Goal: Task Accomplishment & Management: Use online tool/utility

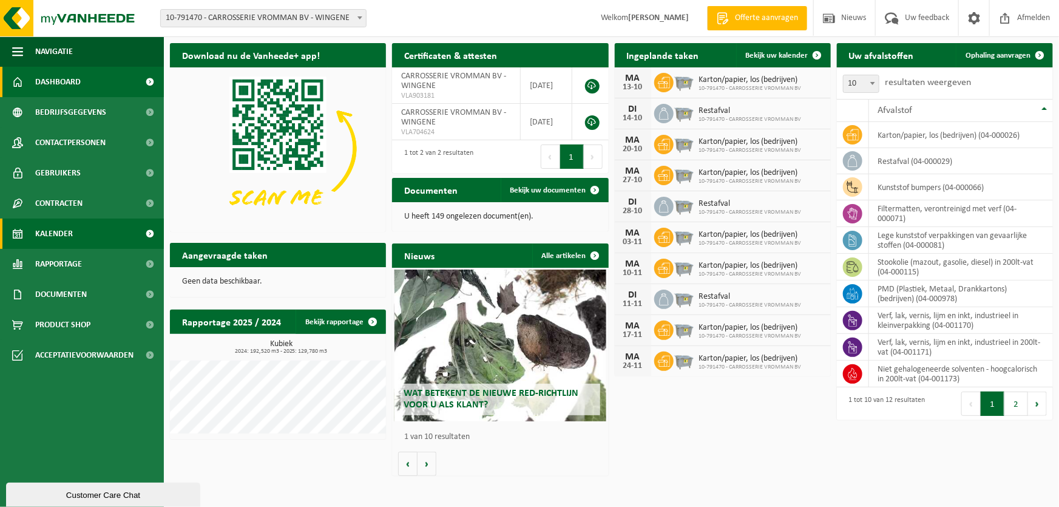
click at [98, 234] on link "Kalender" at bounding box center [82, 233] width 164 height 30
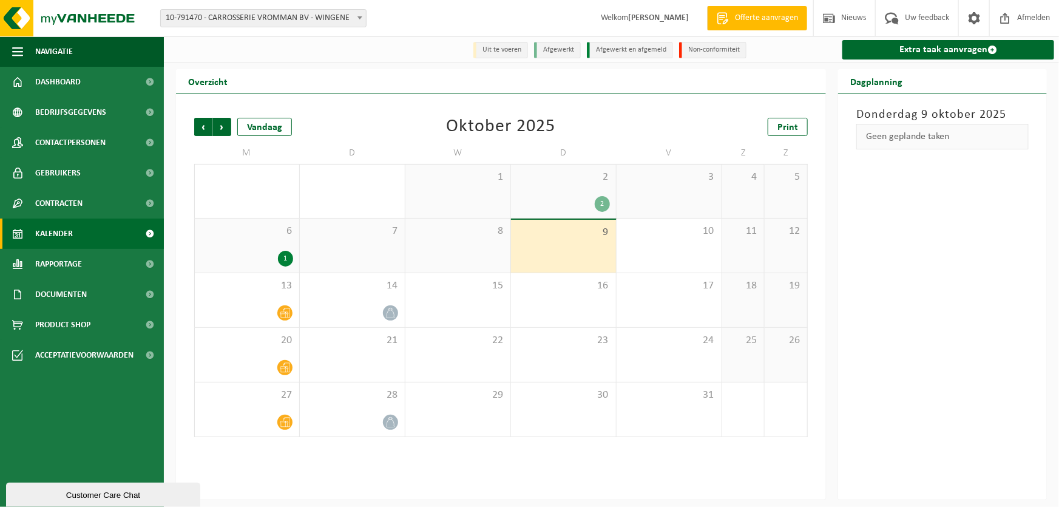
click at [77, 237] on link "Kalender" at bounding box center [82, 233] width 164 height 30
click at [580, 194] on div "2 2" at bounding box center [563, 190] width 105 height 53
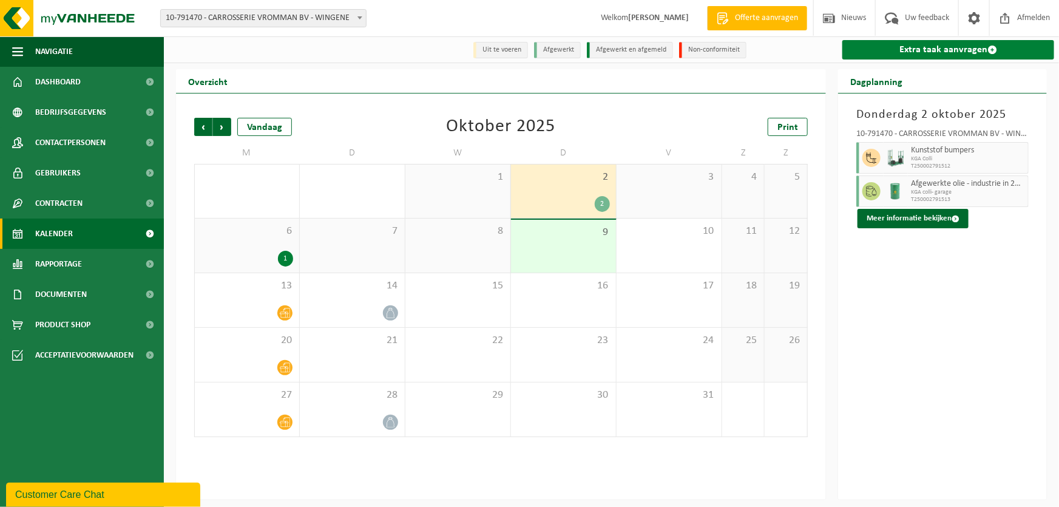
click at [923, 49] on link "Extra taak aanvragen" at bounding box center [948, 49] width 212 height 19
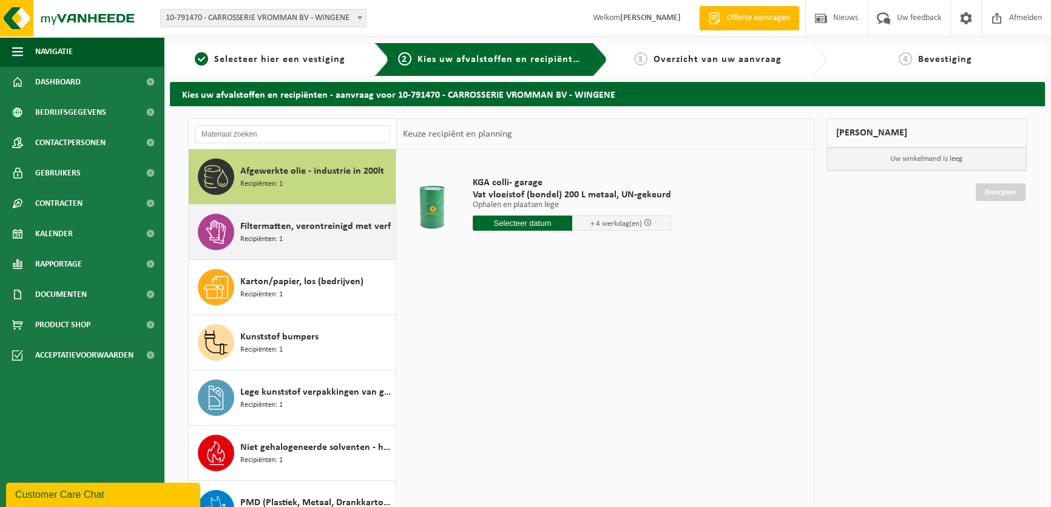
click at [264, 222] on span "Filtermatten, verontreinigd met verf" at bounding box center [315, 226] width 150 height 15
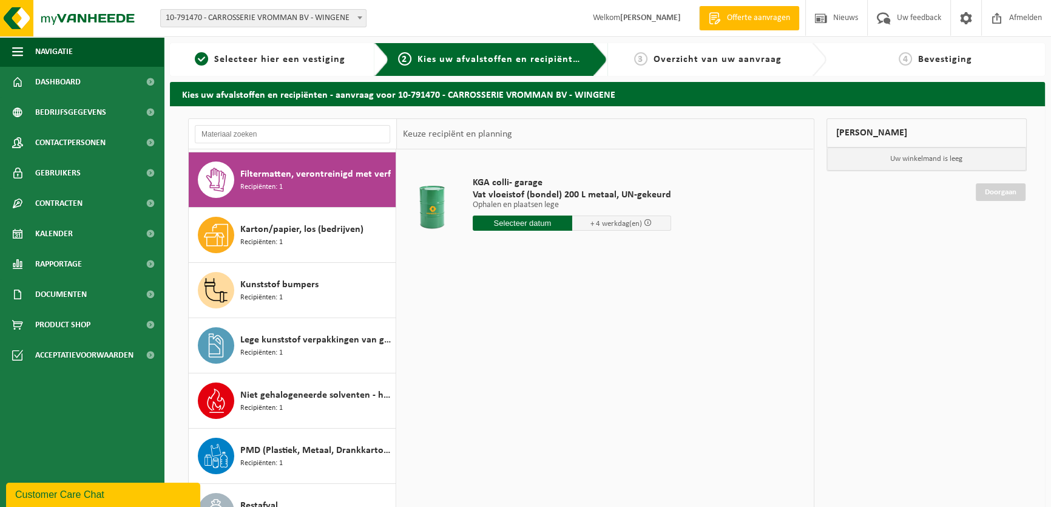
scroll to position [55, 0]
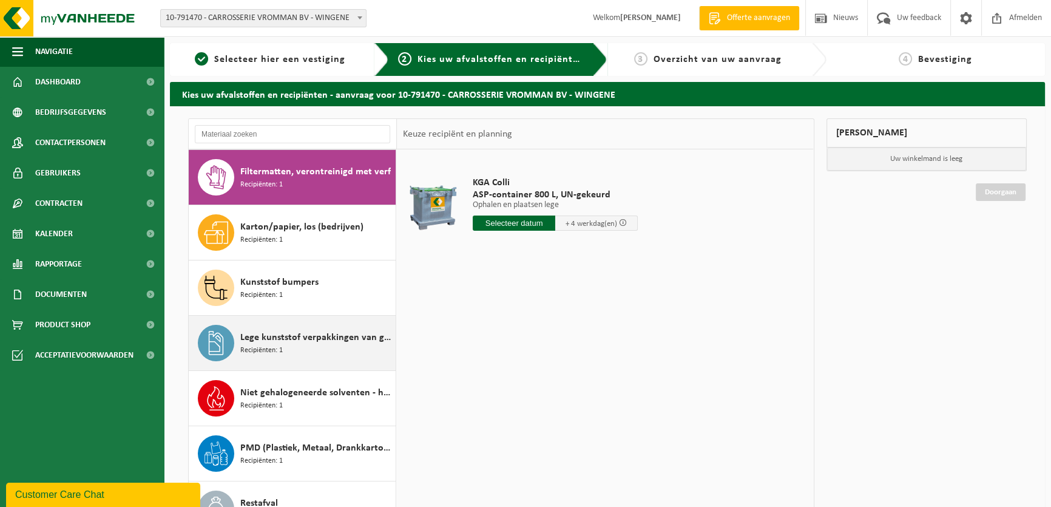
click at [305, 338] on span "Lege kunststof verpakkingen van gevaarlijke stoffen" at bounding box center [316, 337] width 152 height 15
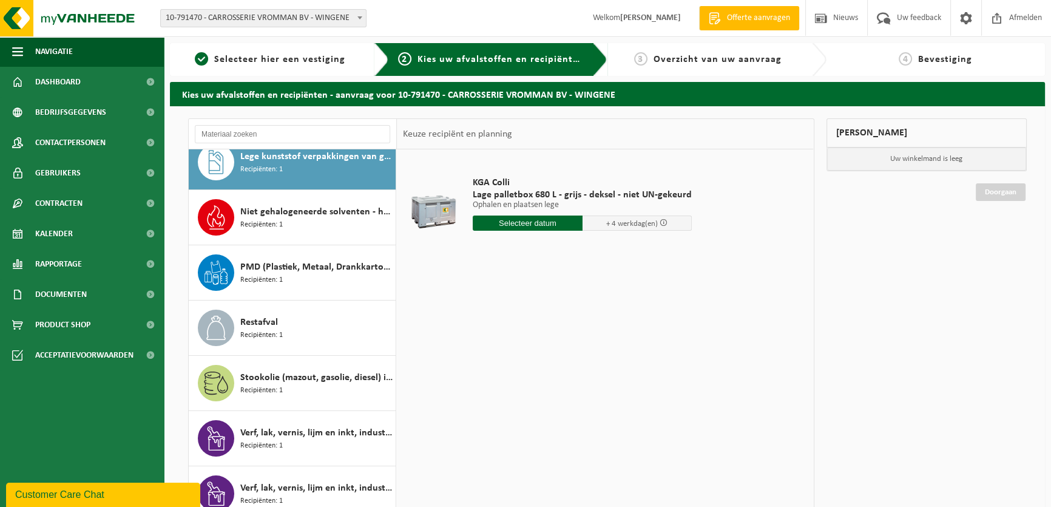
scroll to position [241, 0]
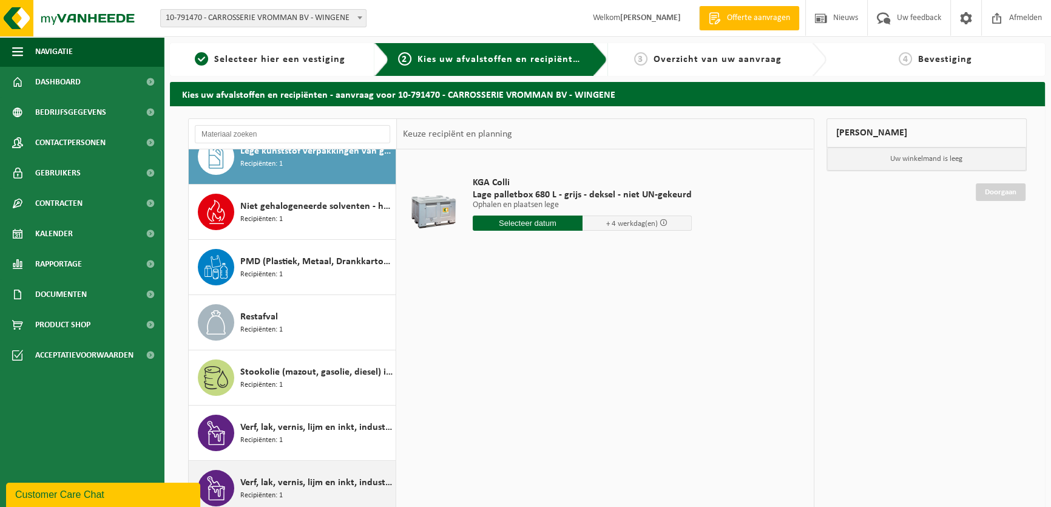
click at [298, 485] on span "Verf, lak, vernis, lijm en inkt, industrieel in kleinverpakking" at bounding box center [316, 482] width 152 height 15
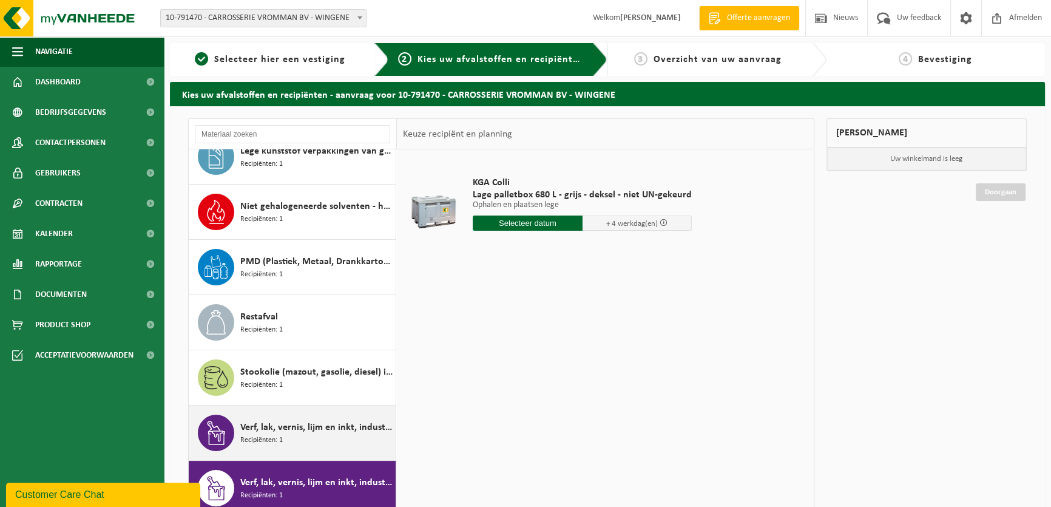
scroll to position [241, 0]
click at [300, 442] on div "Verf, lak, vernis, lijm en inkt, industrieel in 200lt-vat Recipiënten: 1" at bounding box center [316, 432] width 152 height 36
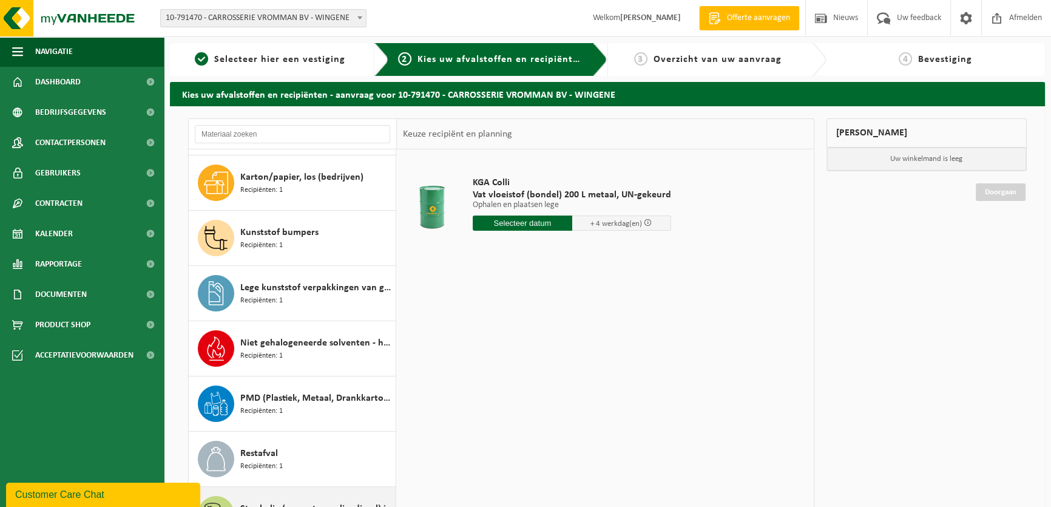
scroll to position [0, 0]
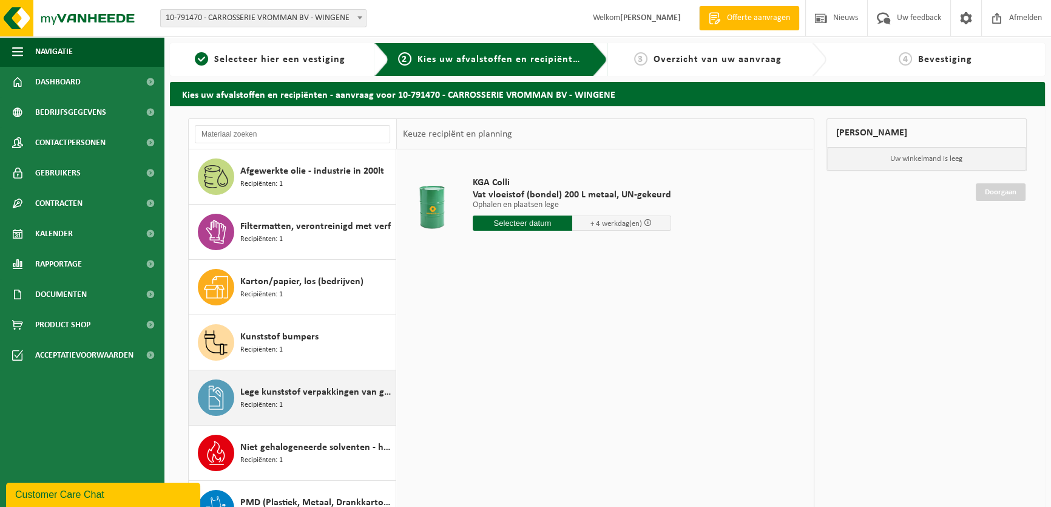
click at [281, 396] on span "Lege kunststof verpakkingen van gevaarlijke stoffen" at bounding box center [316, 392] width 152 height 15
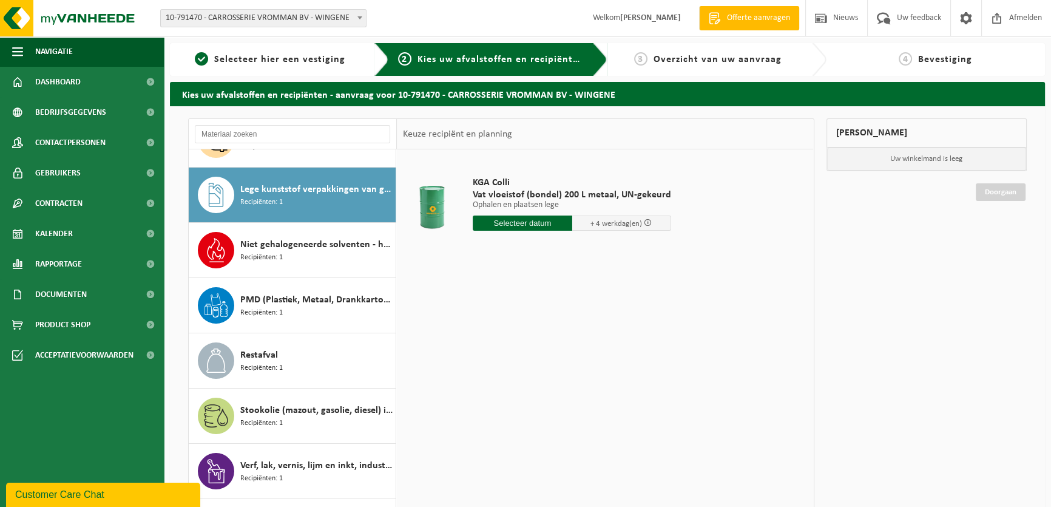
scroll to position [220, 0]
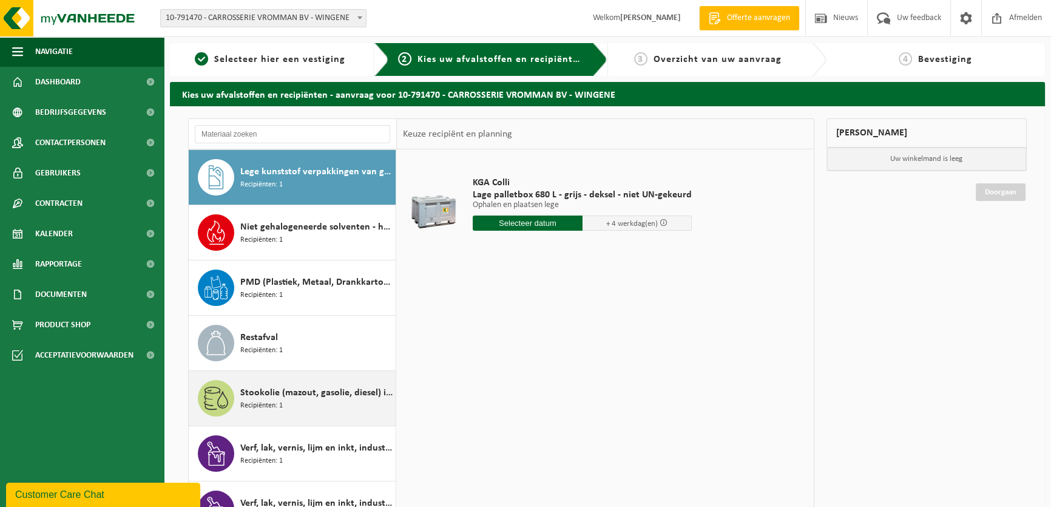
click at [302, 388] on span "Stookolie (mazout, gasolie, diesel) in 200lt-vat" at bounding box center [316, 392] width 152 height 15
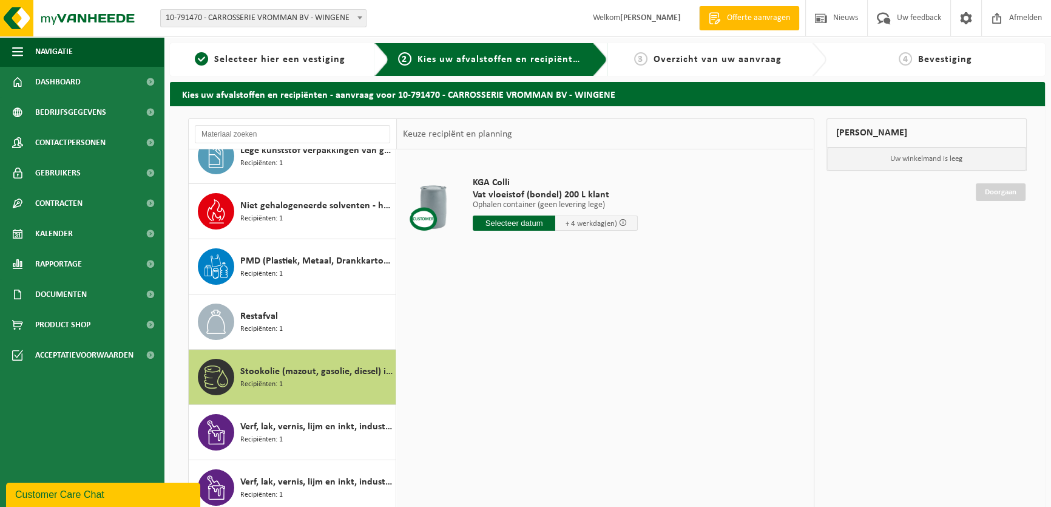
scroll to position [131, 0]
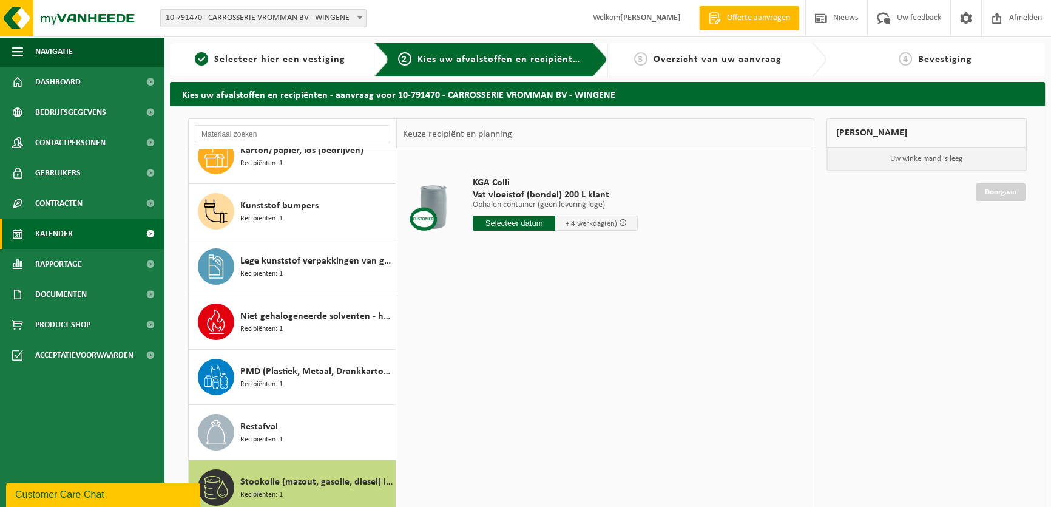
click at [85, 231] on link "Kalender" at bounding box center [82, 233] width 164 height 30
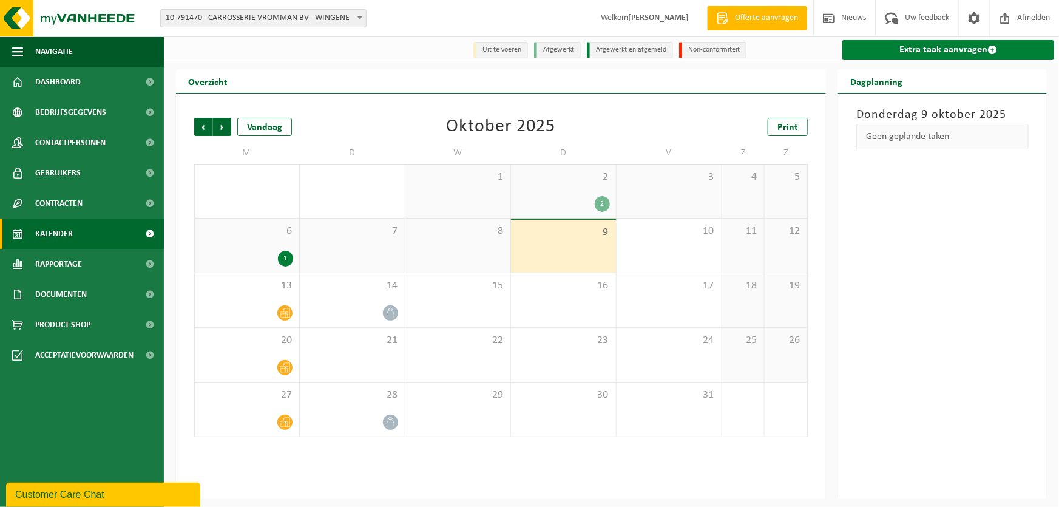
click at [932, 47] on link "Extra taak aanvragen" at bounding box center [948, 49] width 212 height 19
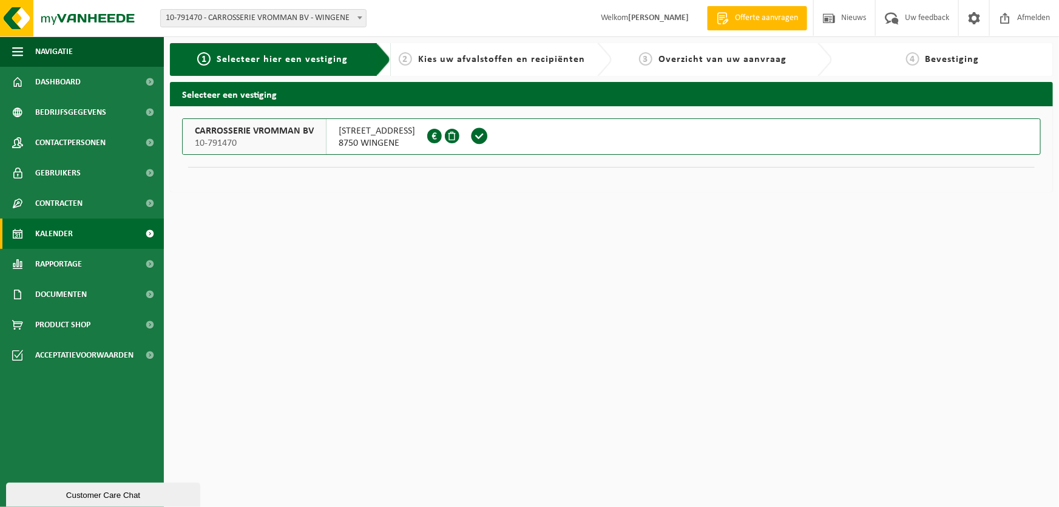
click at [92, 237] on link "Kalender" at bounding box center [82, 233] width 164 height 30
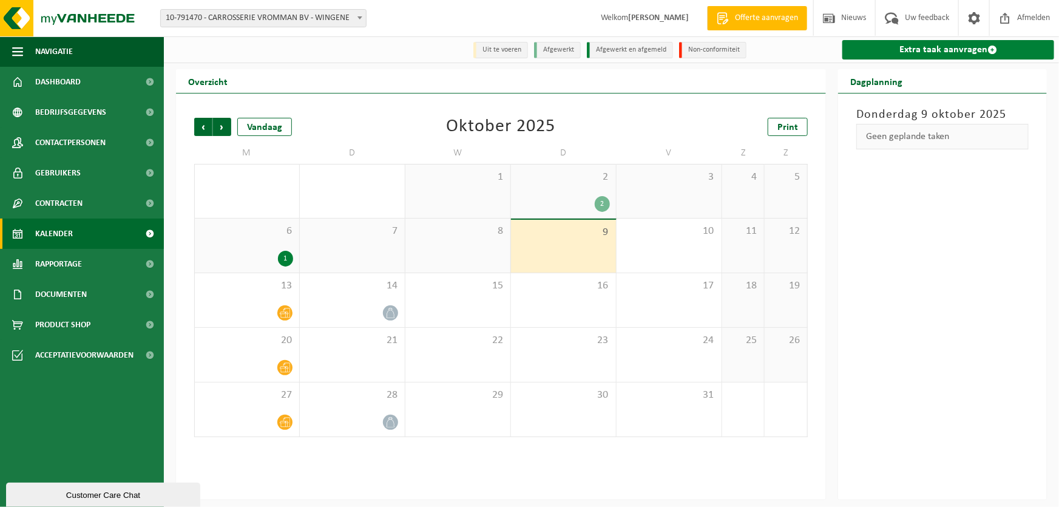
click at [935, 53] on link "Extra taak aanvragen" at bounding box center [948, 49] width 212 height 19
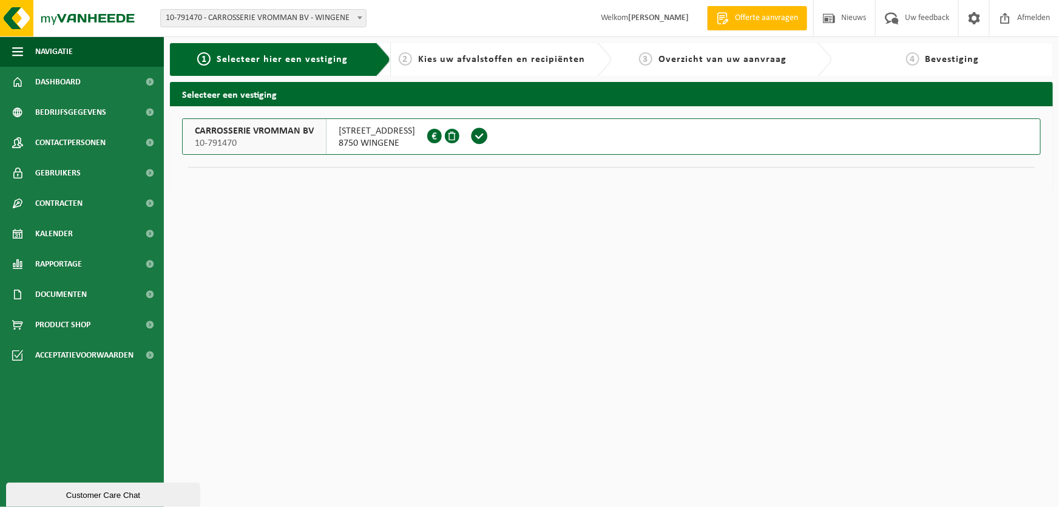
click at [491, 58] on span "Kies uw afvalstoffen en recipiënten" at bounding box center [501, 60] width 167 height 10
click at [88, 234] on link "Kalender" at bounding box center [82, 233] width 164 height 30
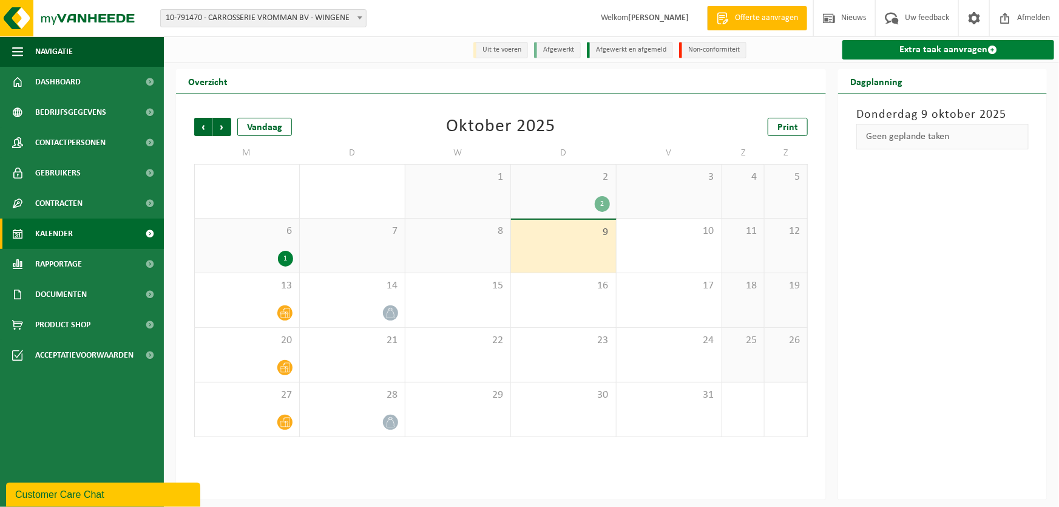
click at [900, 52] on link "Extra taak aanvragen" at bounding box center [948, 49] width 212 height 19
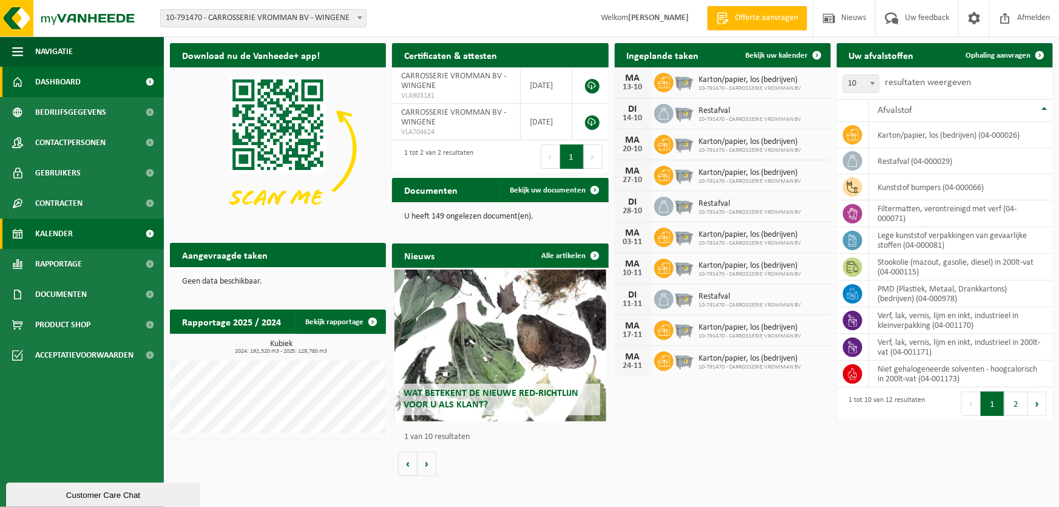
click at [66, 234] on span "Kalender" at bounding box center [54, 233] width 38 height 30
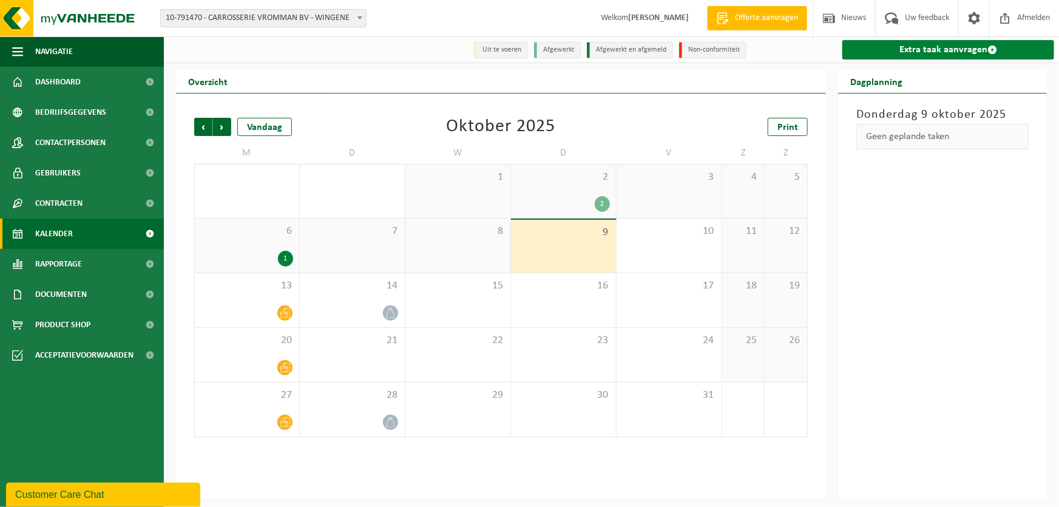
click at [929, 44] on link "Extra taak aanvragen" at bounding box center [948, 49] width 212 height 19
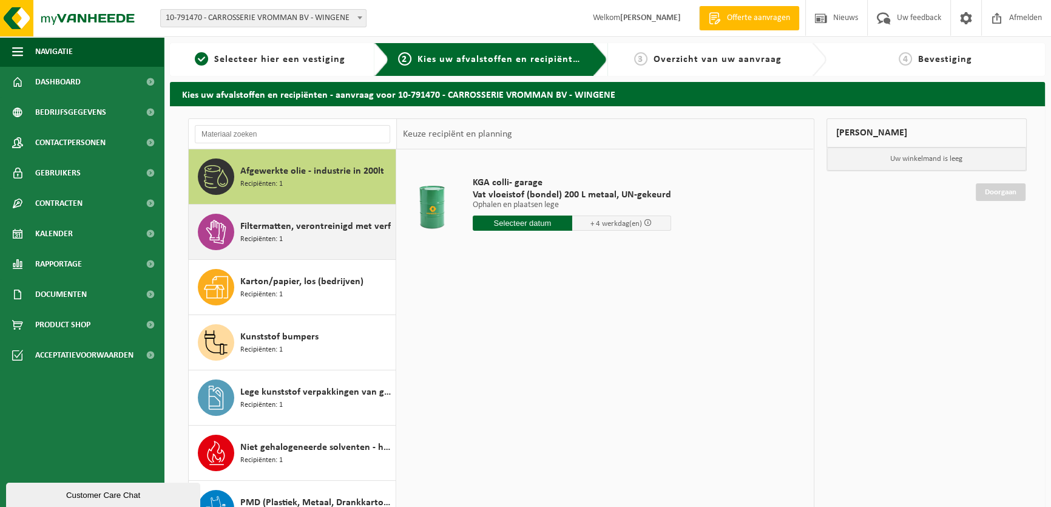
click at [323, 234] on div "Filtermatten, verontreinigd met verf Recipiënten: 1" at bounding box center [316, 232] width 152 height 36
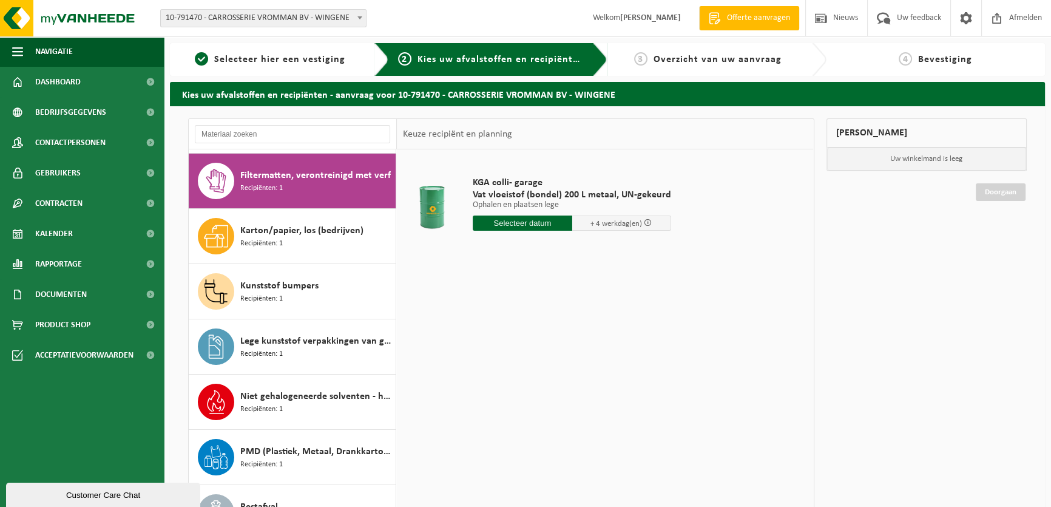
scroll to position [55, 0]
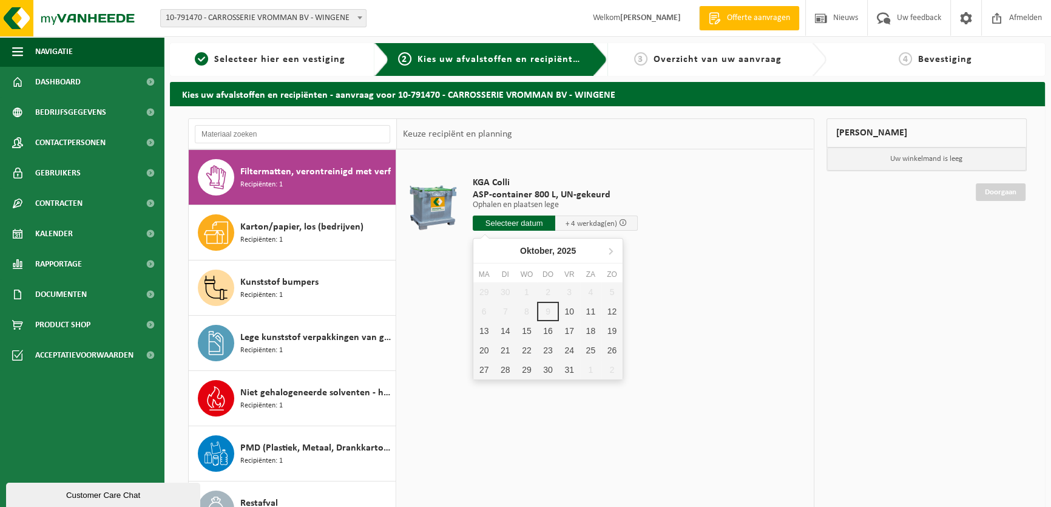
click at [521, 223] on input "text" at bounding box center [514, 222] width 83 height 15
click at [570, 308] on div "10" at bounding box center [569, 311] width 21 height 19
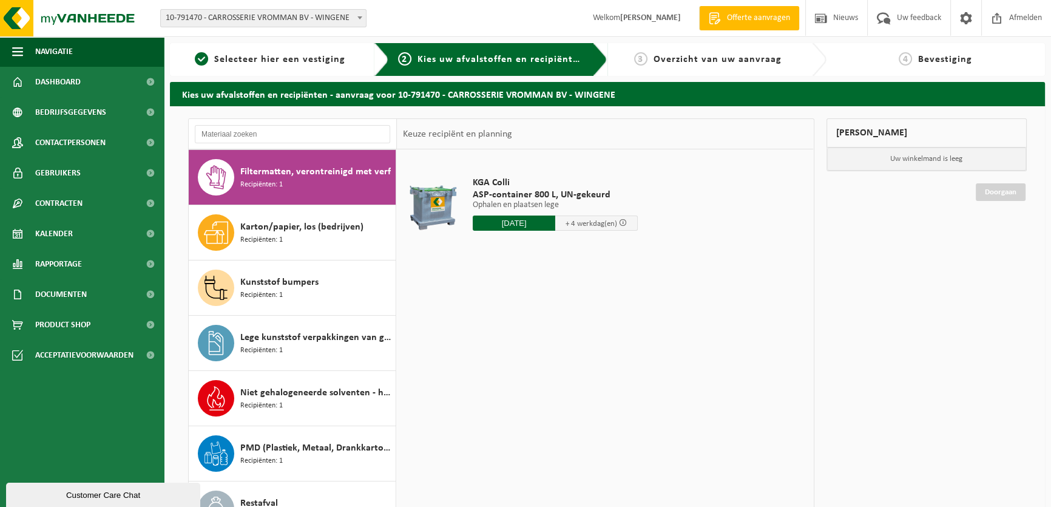
type input "Van 2025-10-10"
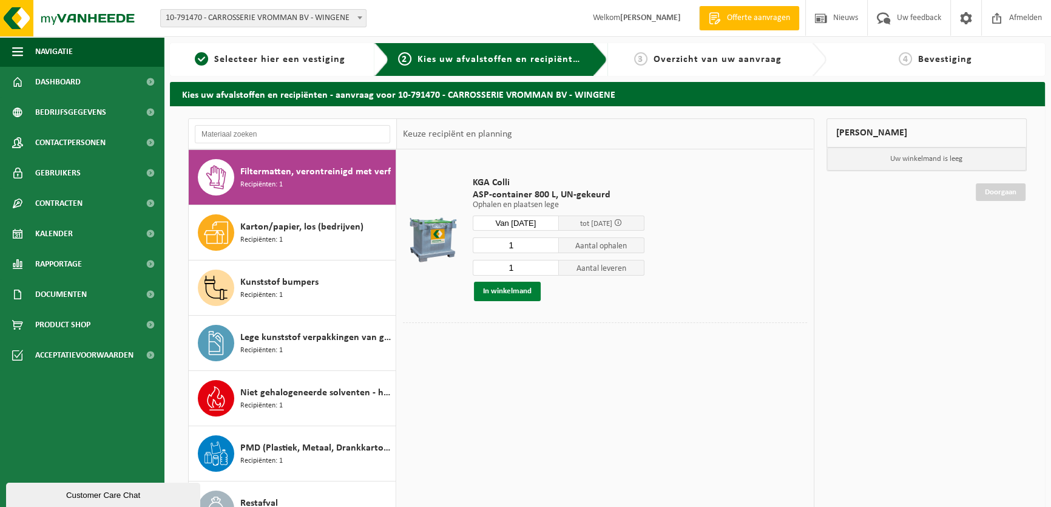
click at [511, 291] on button "In winkelmand" at bounding box center [507, 290] width 67 height 19
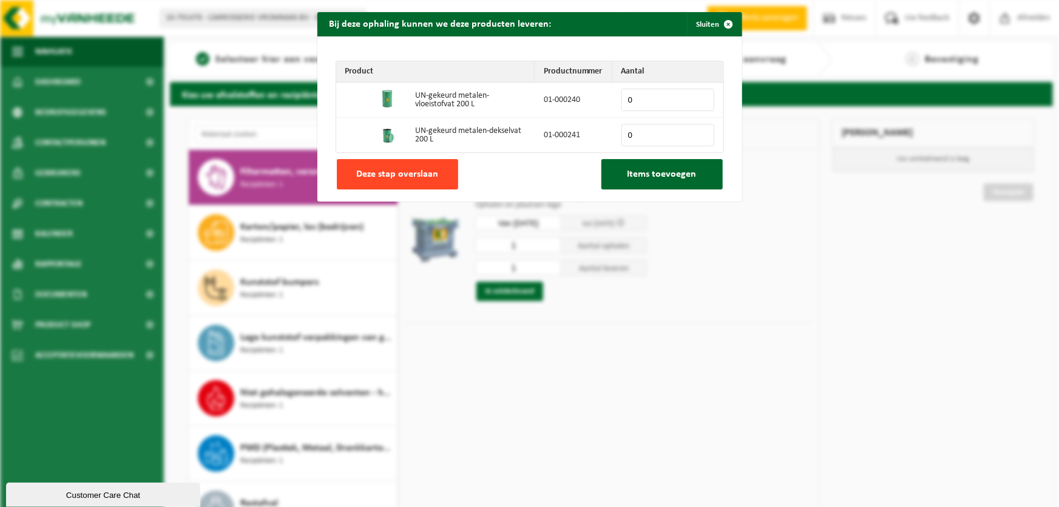
click at [411, 174] on span "Deze stap overslaan" at bounding box center [397, 174] width 82 height 10
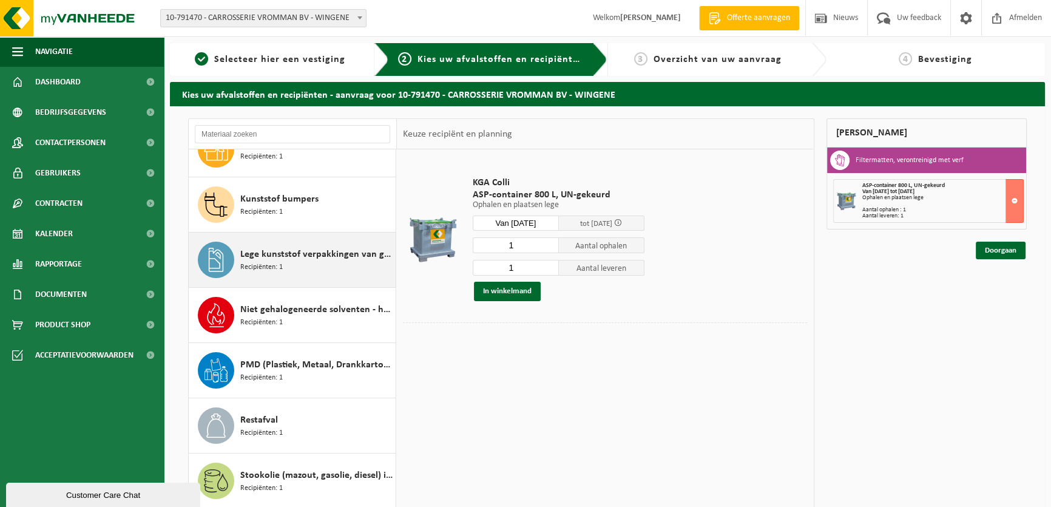
scroll to position [220, 0]
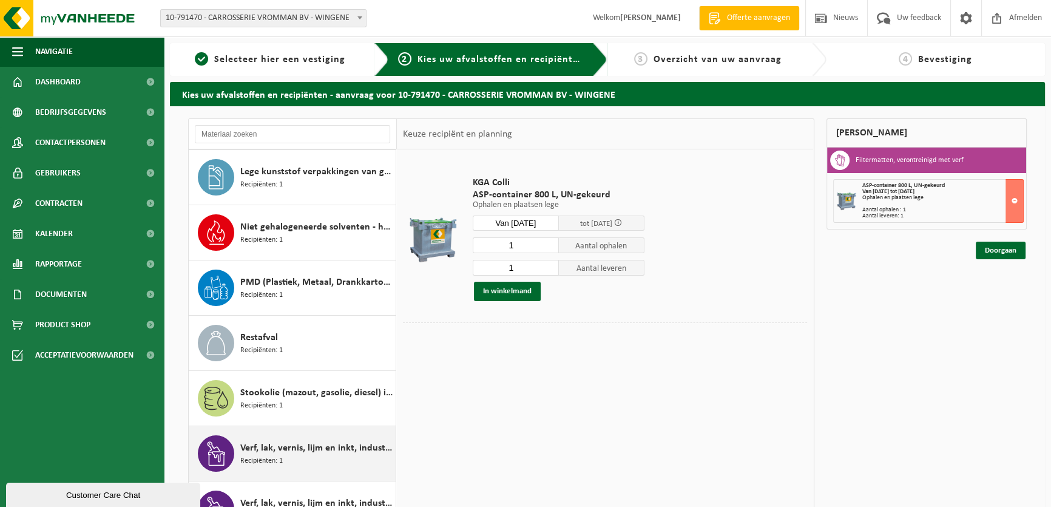
click at [324, 457] on div "Verf, lak, vernis, lijm en inkt, industrieel in 200lt-vat Recipiënten: 1" at bounding box center [316, 453] width 152 height 36
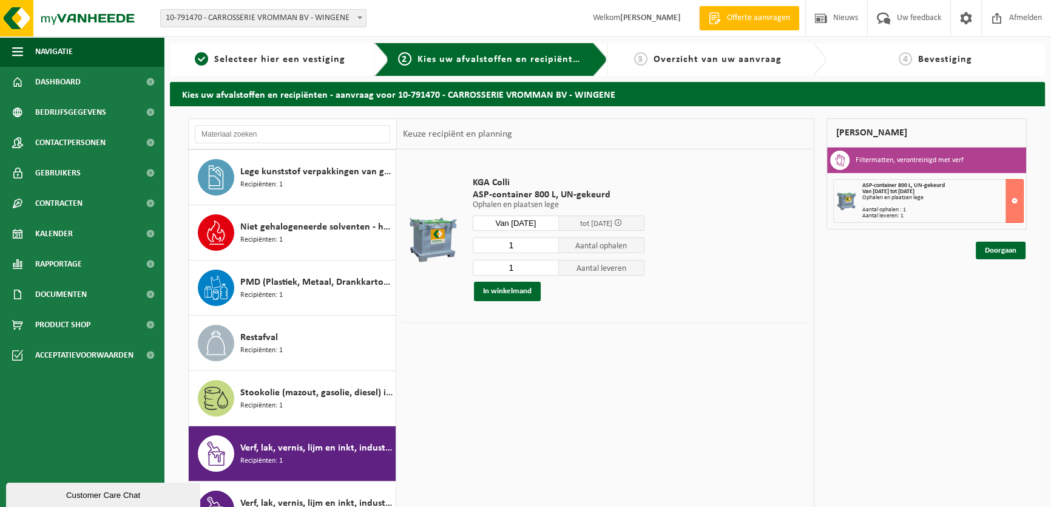
scroll to position [241, 0]
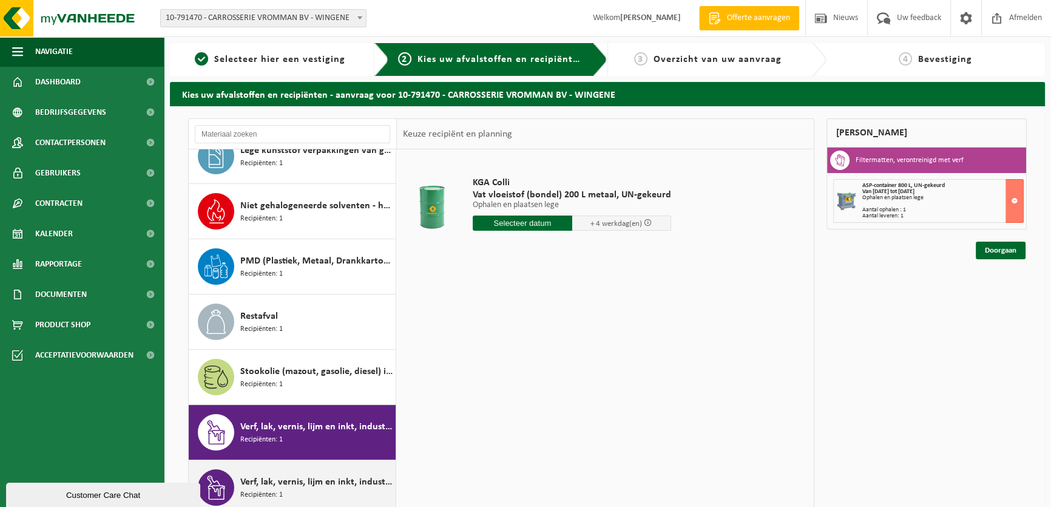
click at [260, 485] on span "Verf, lak, vernis, lijm en inkt, industrieel in kleinverpakking" at bounding box center [316, 481] width 152 height 15
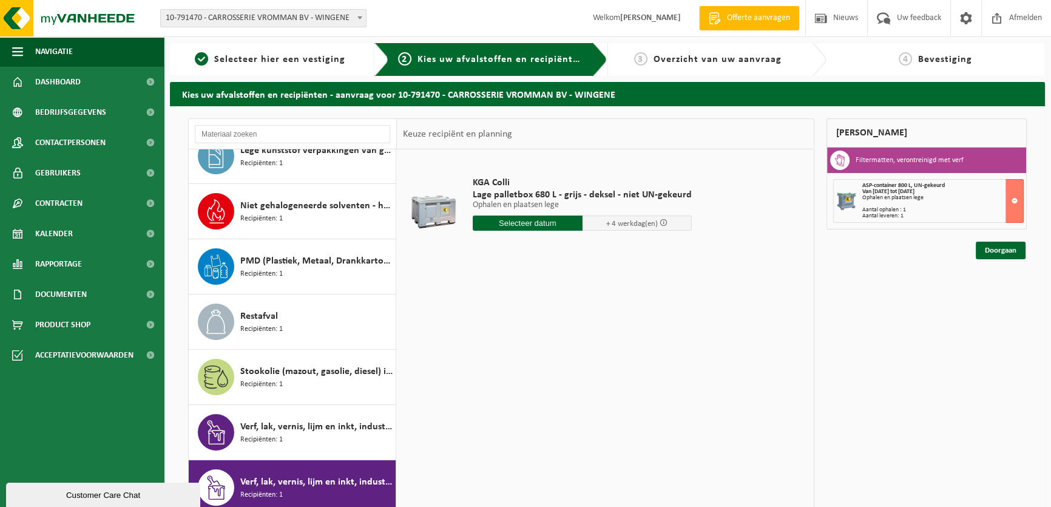
click at [526, 223] on input "text" at bounding box center [528, 222] width 110 height 15
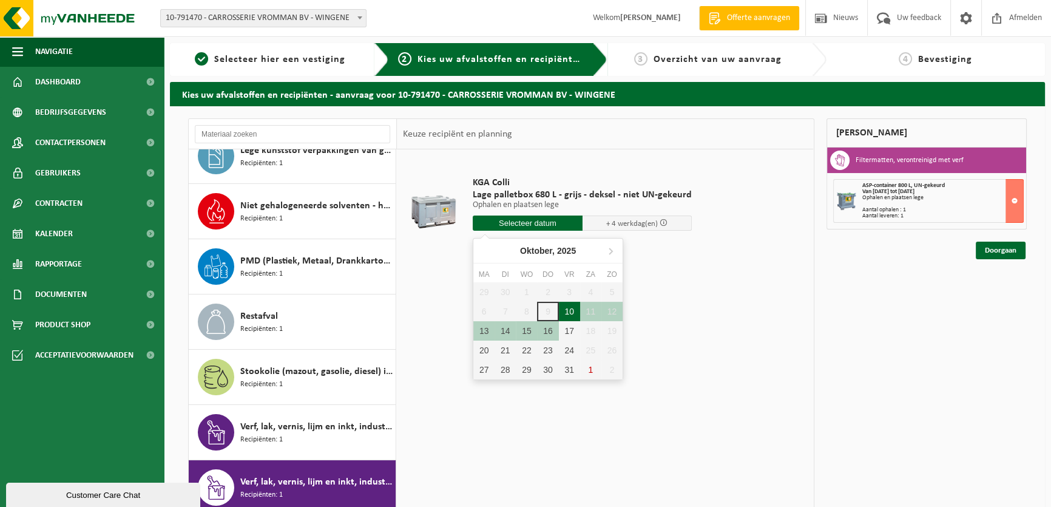
click at [575, 314] on div "10" at bounding box center [569, 311] width 21 height 19
type input "Van 2025-10-10"
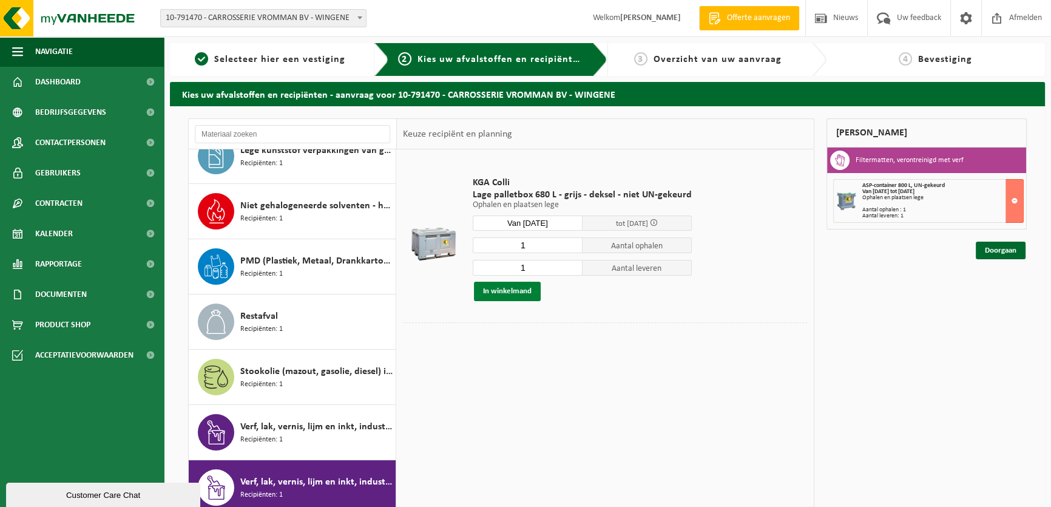
click at [525, 292] on button "In winkelmand" at bounding box center [507, 290] width 67 height 19
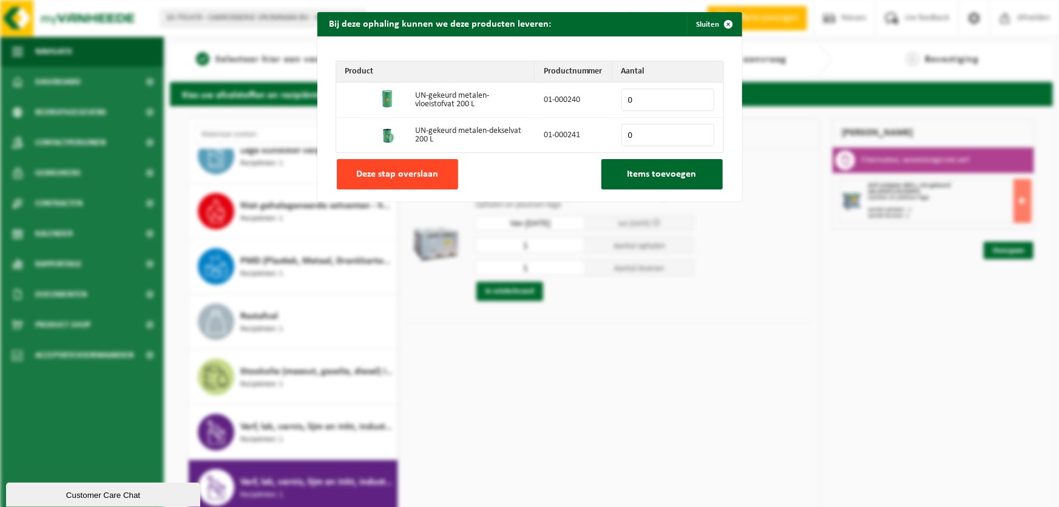
click at [418, 169] on span "Deze stap overslaan" at bounding box center [397, 174] width 82 height 10
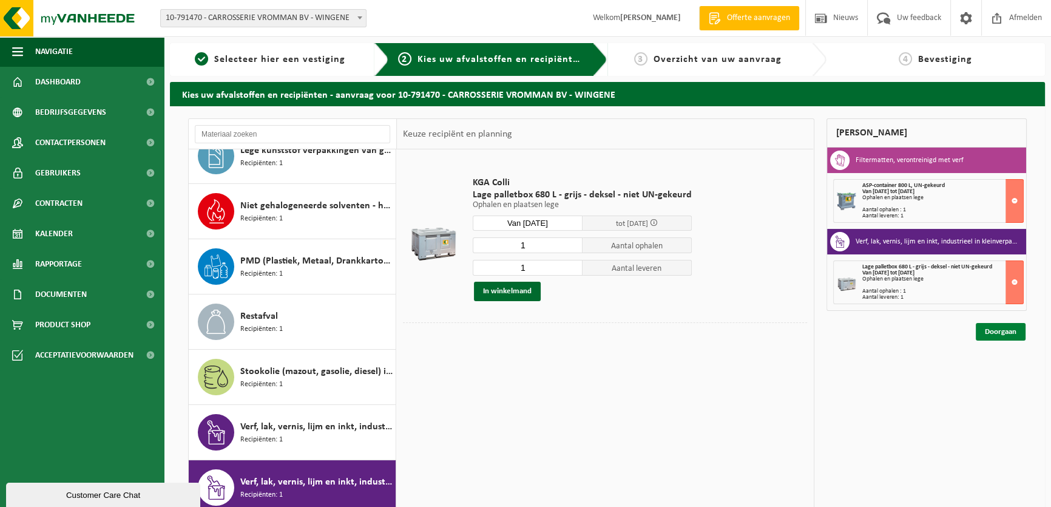
click at [1001, 331] on link "Doorgaan" at bounding box center [1001, 332] width 50 height 18
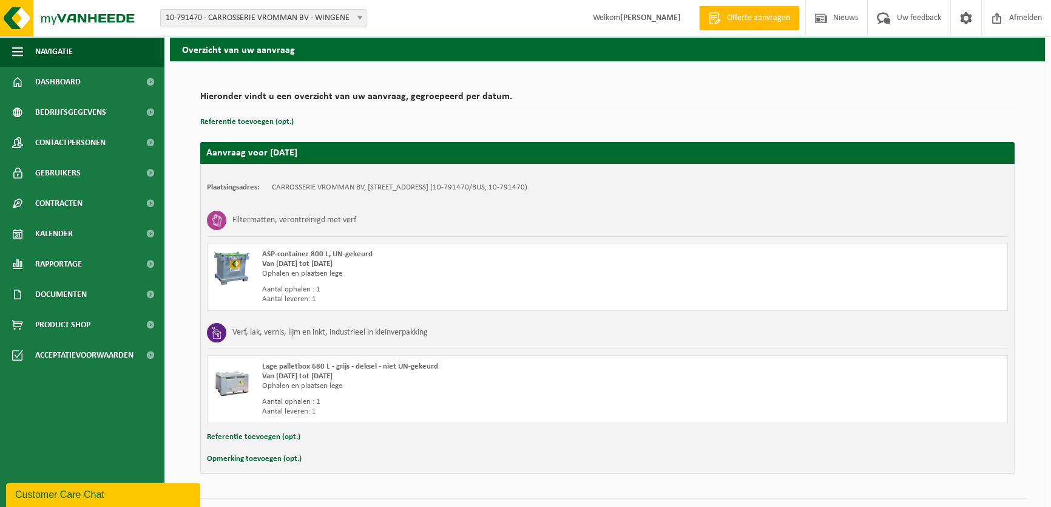
scroll to position [72, 0]
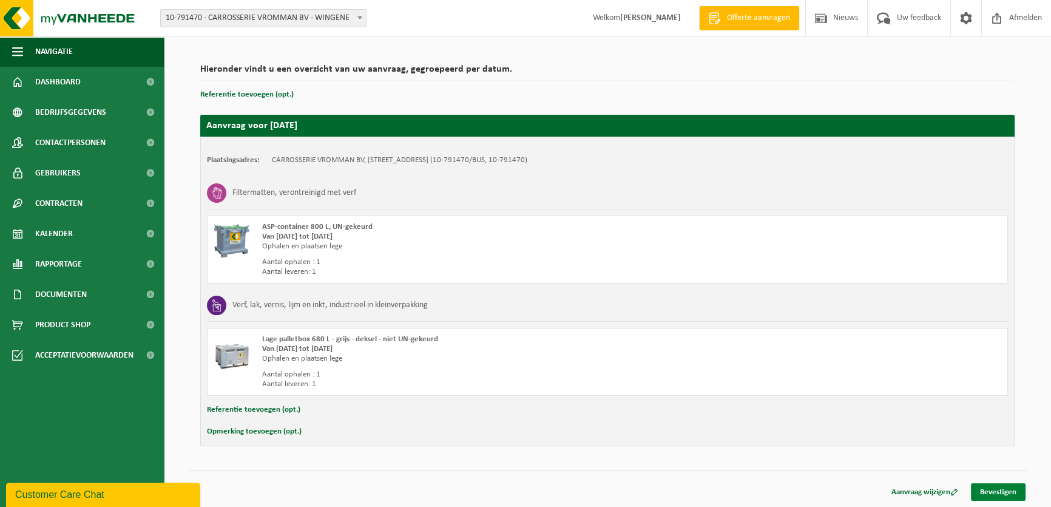
click at [1013, 490] on link "Bevestigen" at bounding box center [998, 492] width 55 height 18
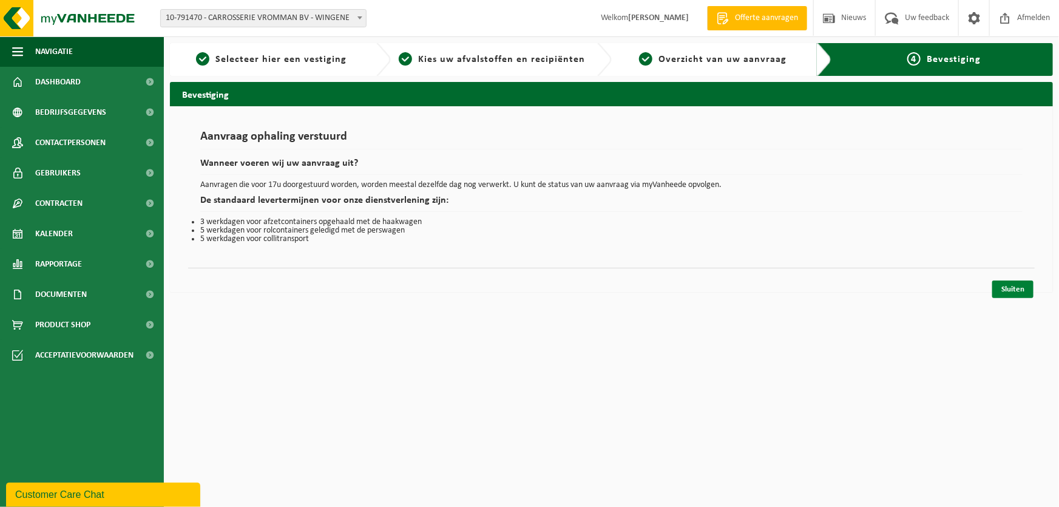
click at [1006, 289] on link "Sluiten" at bounding box center [1012, 289] width 41 height 18
